Goal: Information Seeking & Learning: Compare options

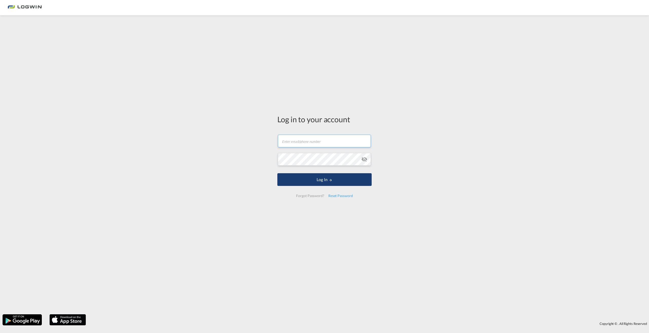
type input "[PERSON_NAME][EMAIL_ADDRESS][PERSON_NAME][DOMAIN_NAME]"
click at [344, 178] on button "Log In" at bounding box center [324, 179] width 94 height 13
